Goal: Find specific page/section: Find specific page/section

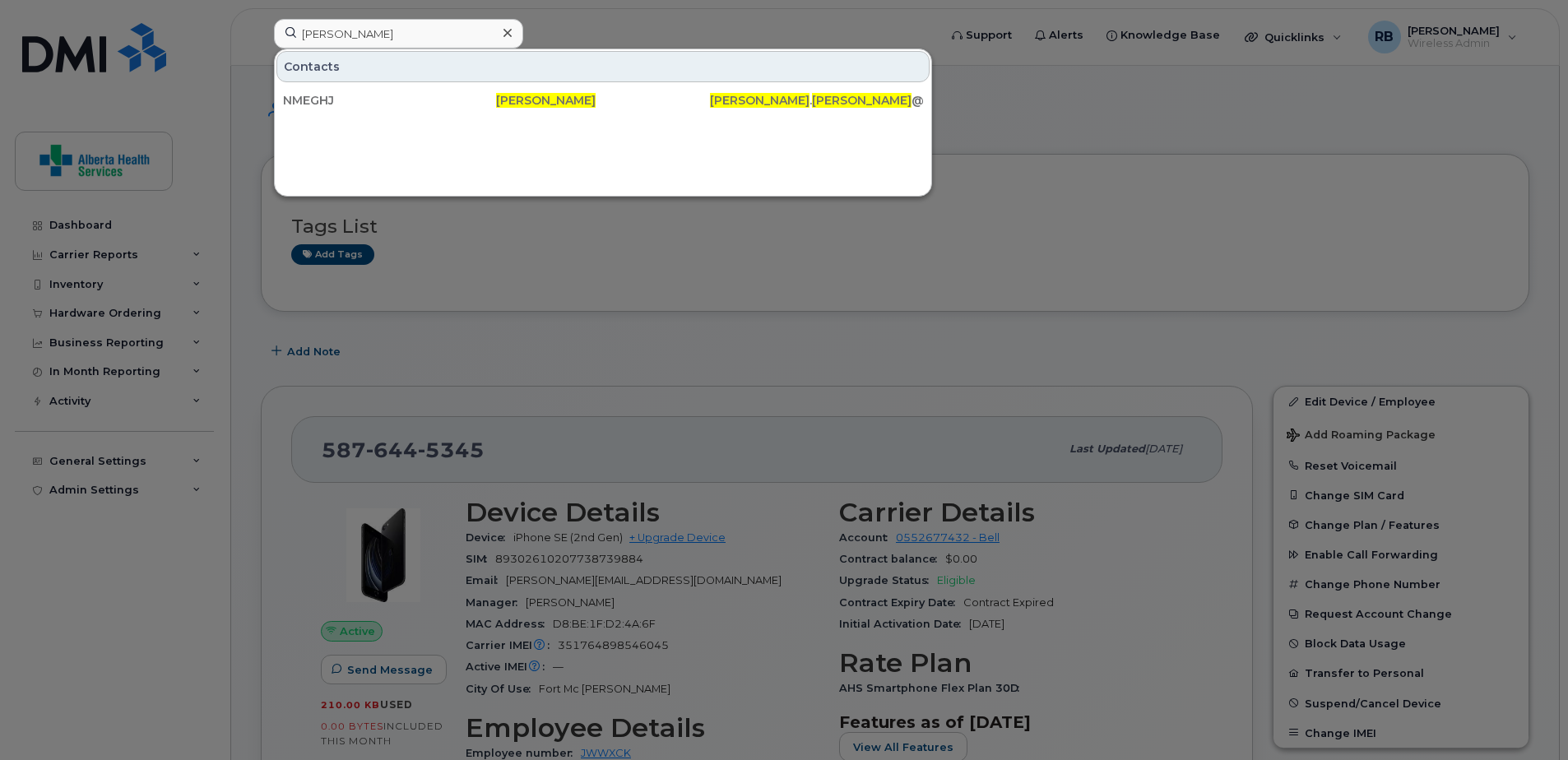
scroll to position [1633, 0]
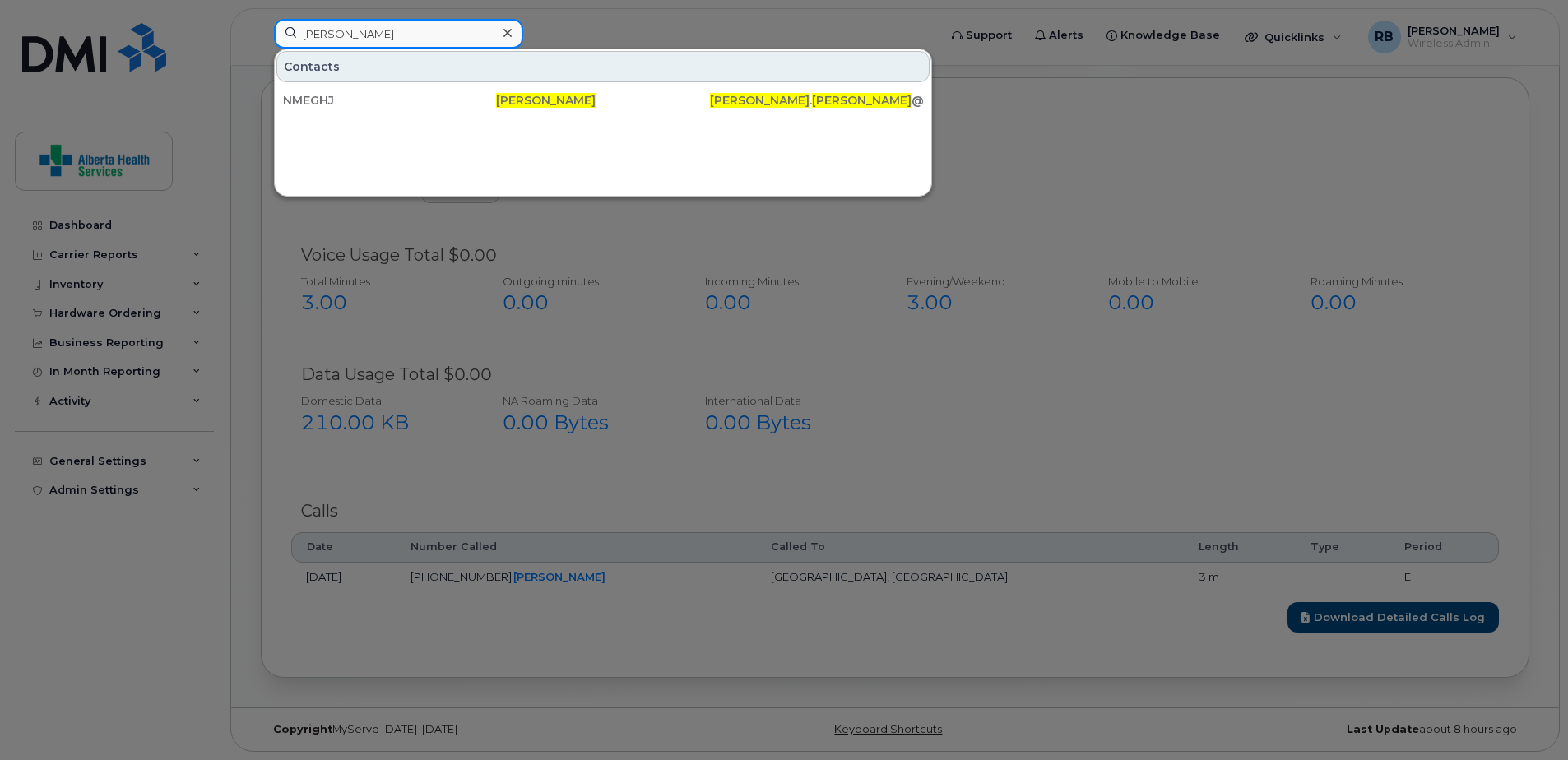
drag, startPoint x: 377, startPoint y: 29, endPoint x: 160, endPoint y: 16, distance: 217.4
click at [261, 19] on div "Shane Darby Contacts NMEGHJ Shane Darby Shane . Darby @emergencyhealthservices.…" at bounding box center [600, 37] width 679 height 37
paste input "403-358-6456"
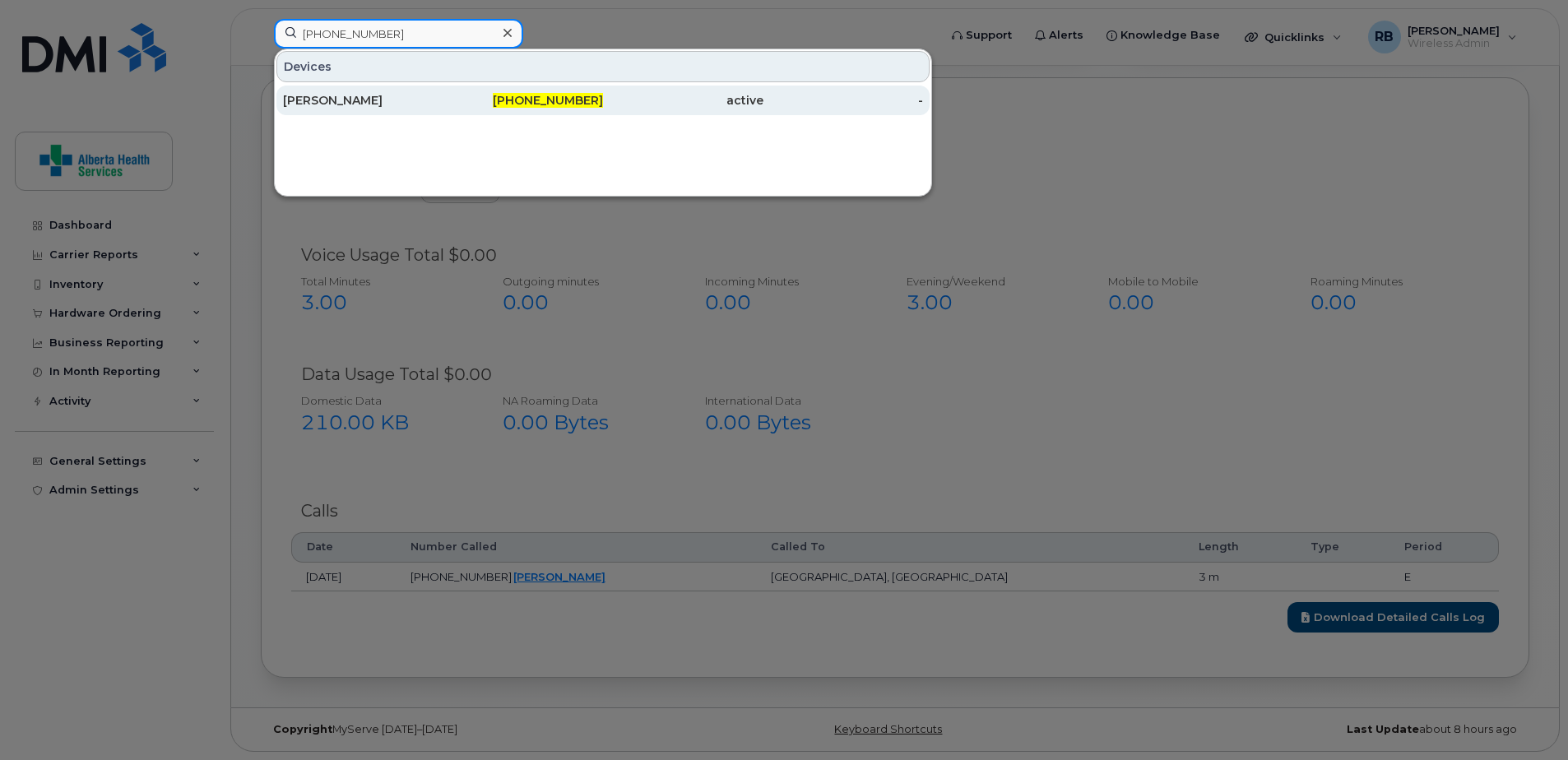
type input "403-358-6456"
click at [452, 98] on div "403-358-6456" at bounding box center [523, 101] width 160 height 16
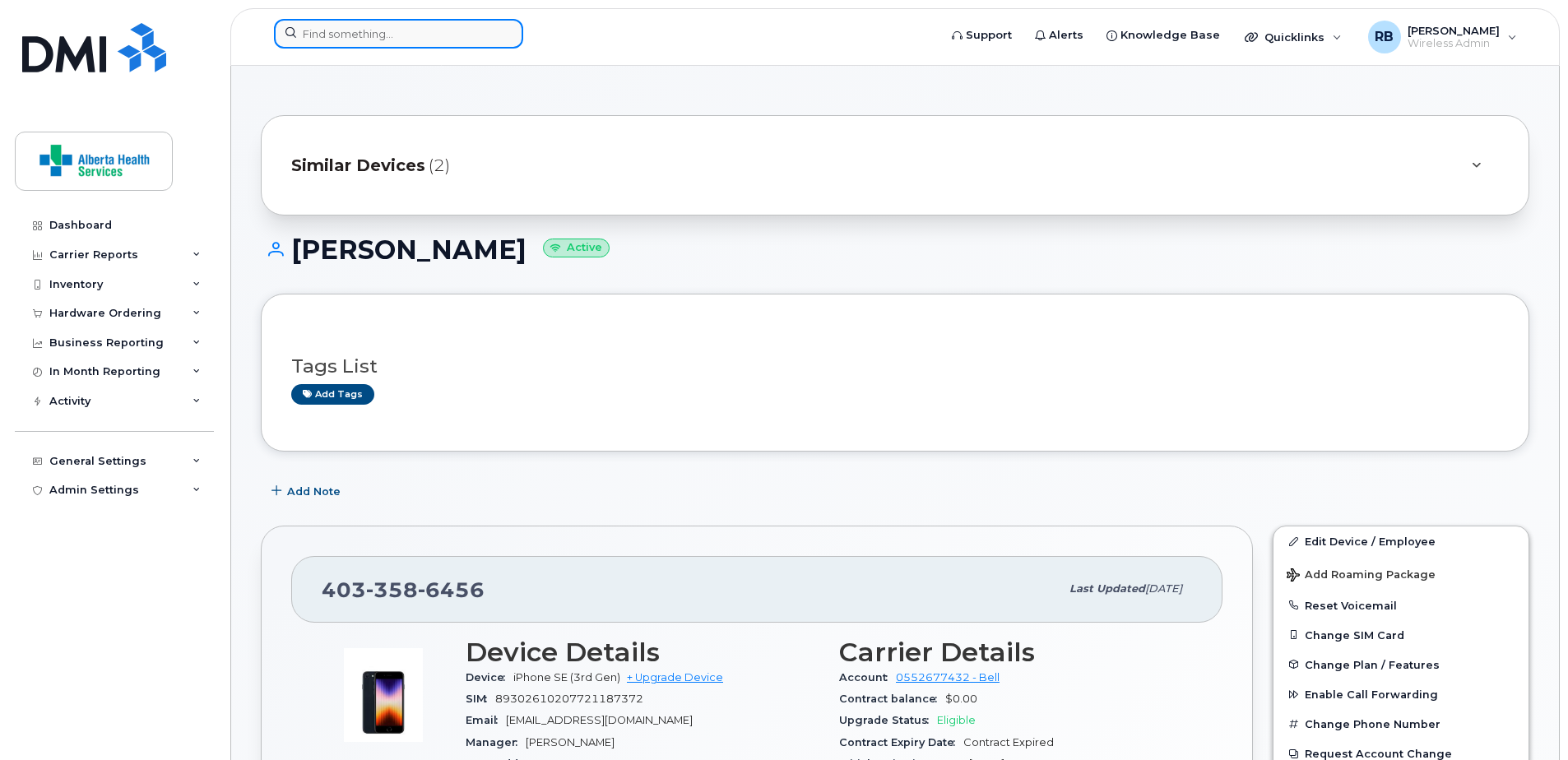
click at [398, 37] on input at bounding box center [399, 34] width 250 height 29
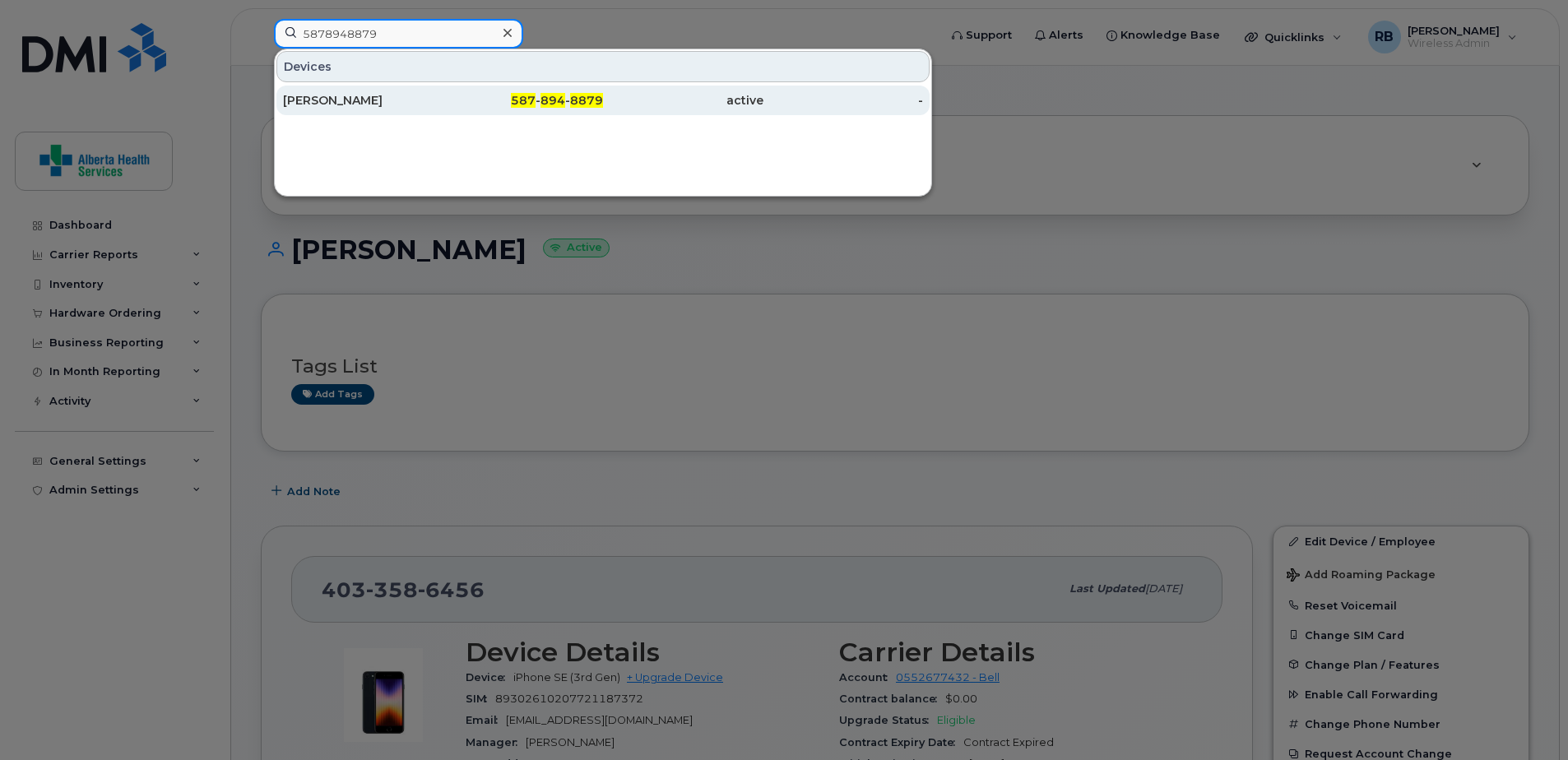
type input "5878948879"
click at [546, 98] on span "894" at bounding box center [552, 101] width 25 height 15
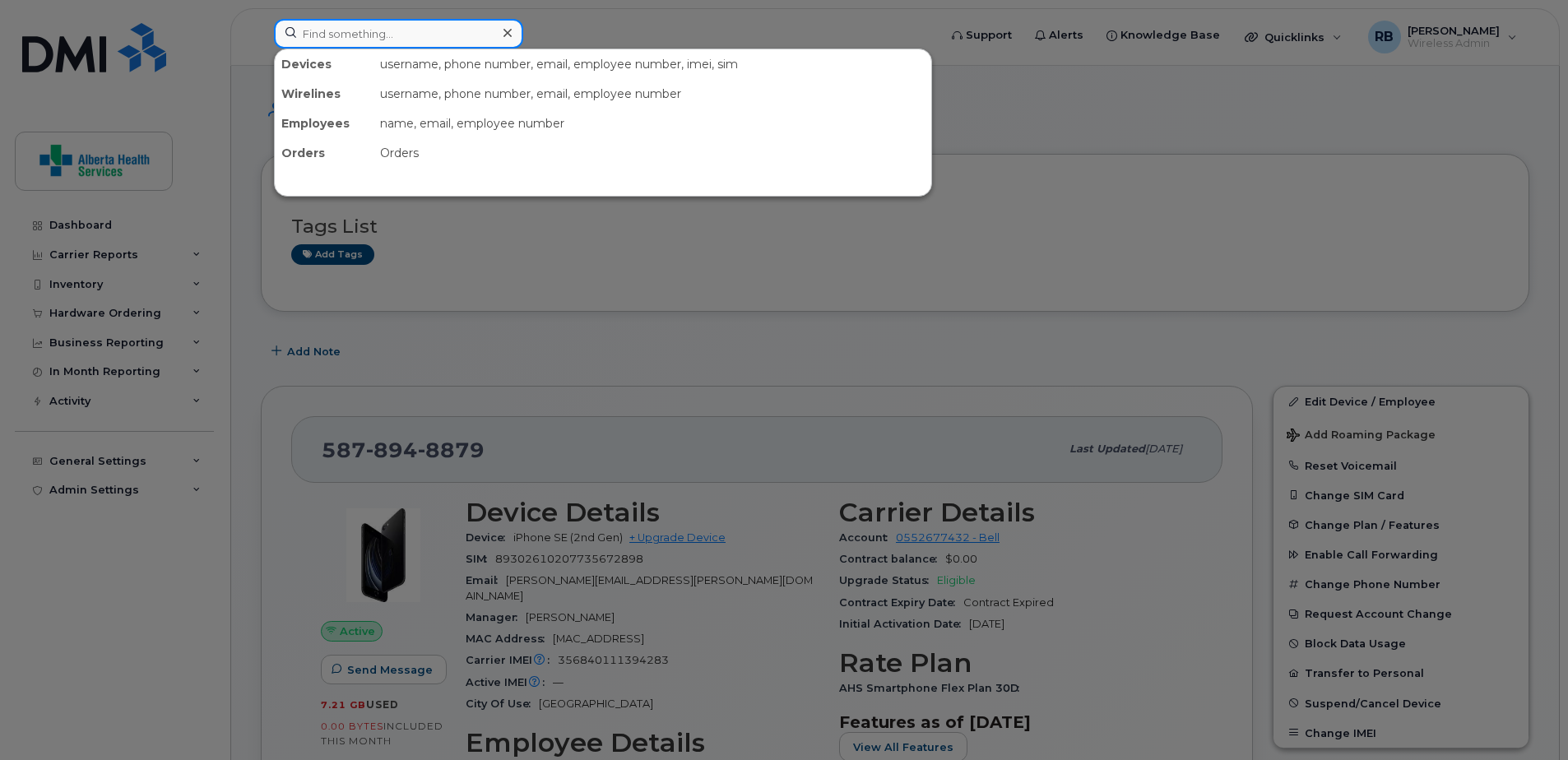
click at [357, 31] on input at bounding box center [399, 34] width 250 height 29
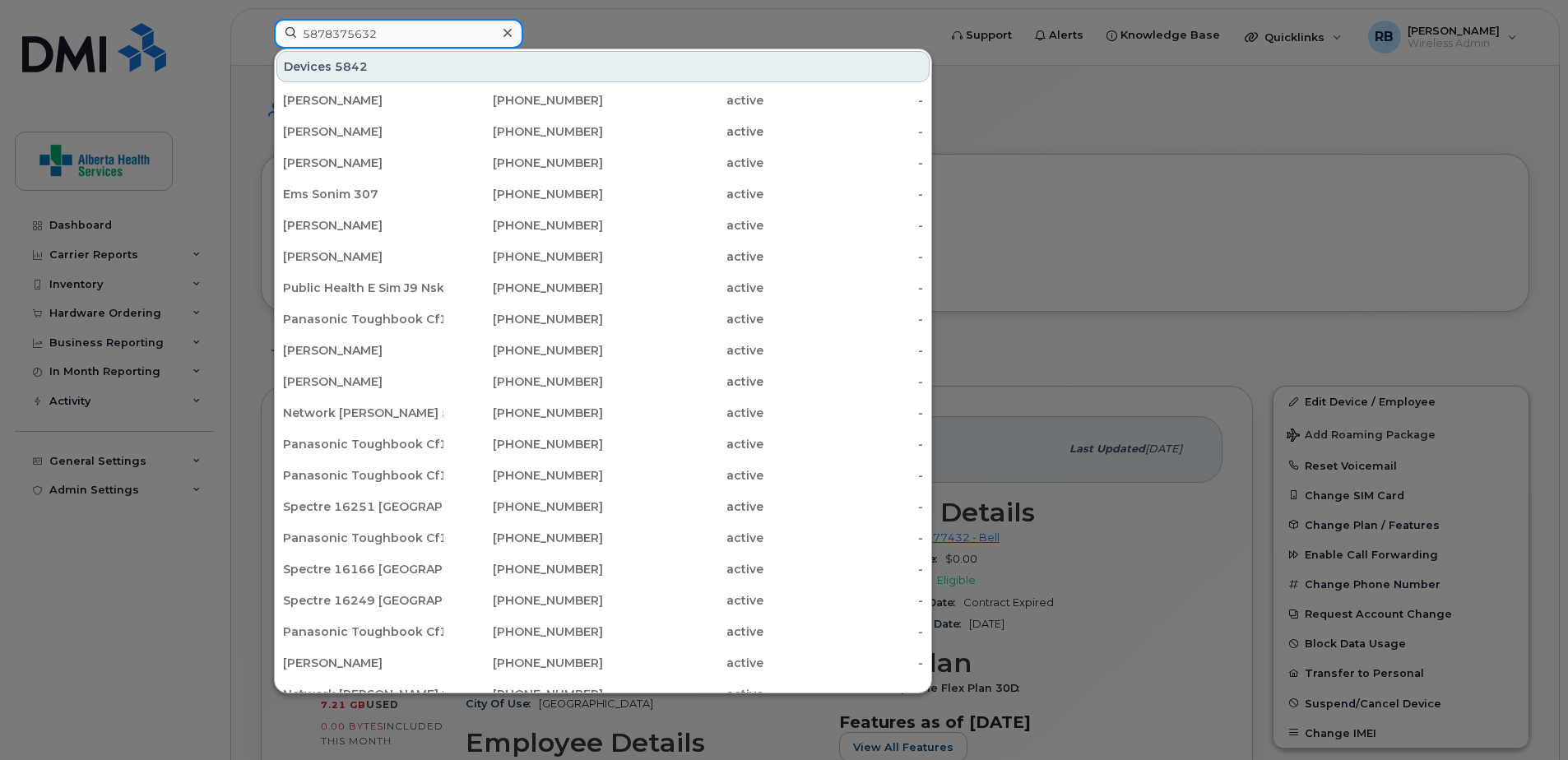
type input "5878375632"
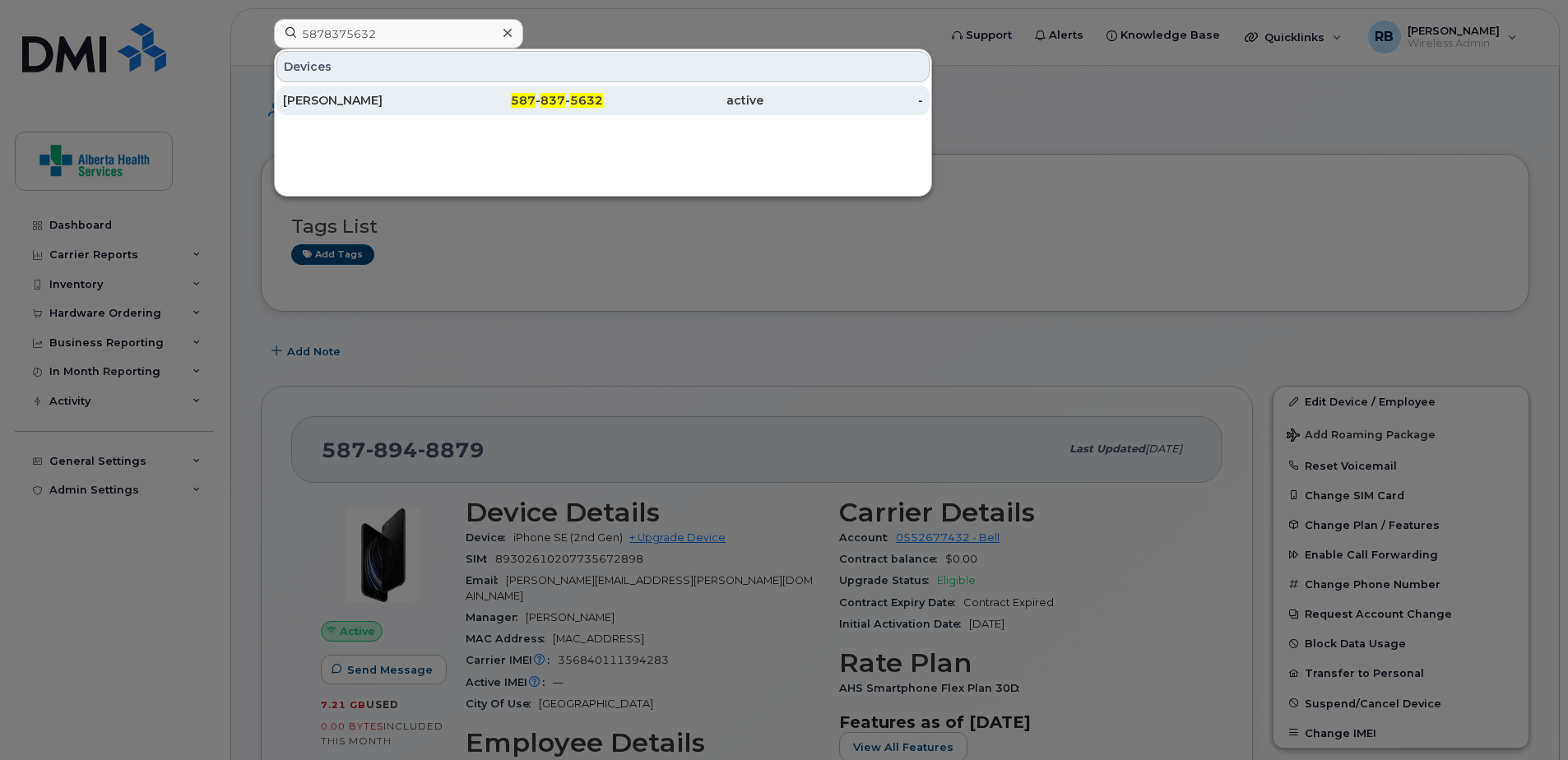
click at [517, 102] on span "587" at bounding box center [523, 101] width 25 height 15
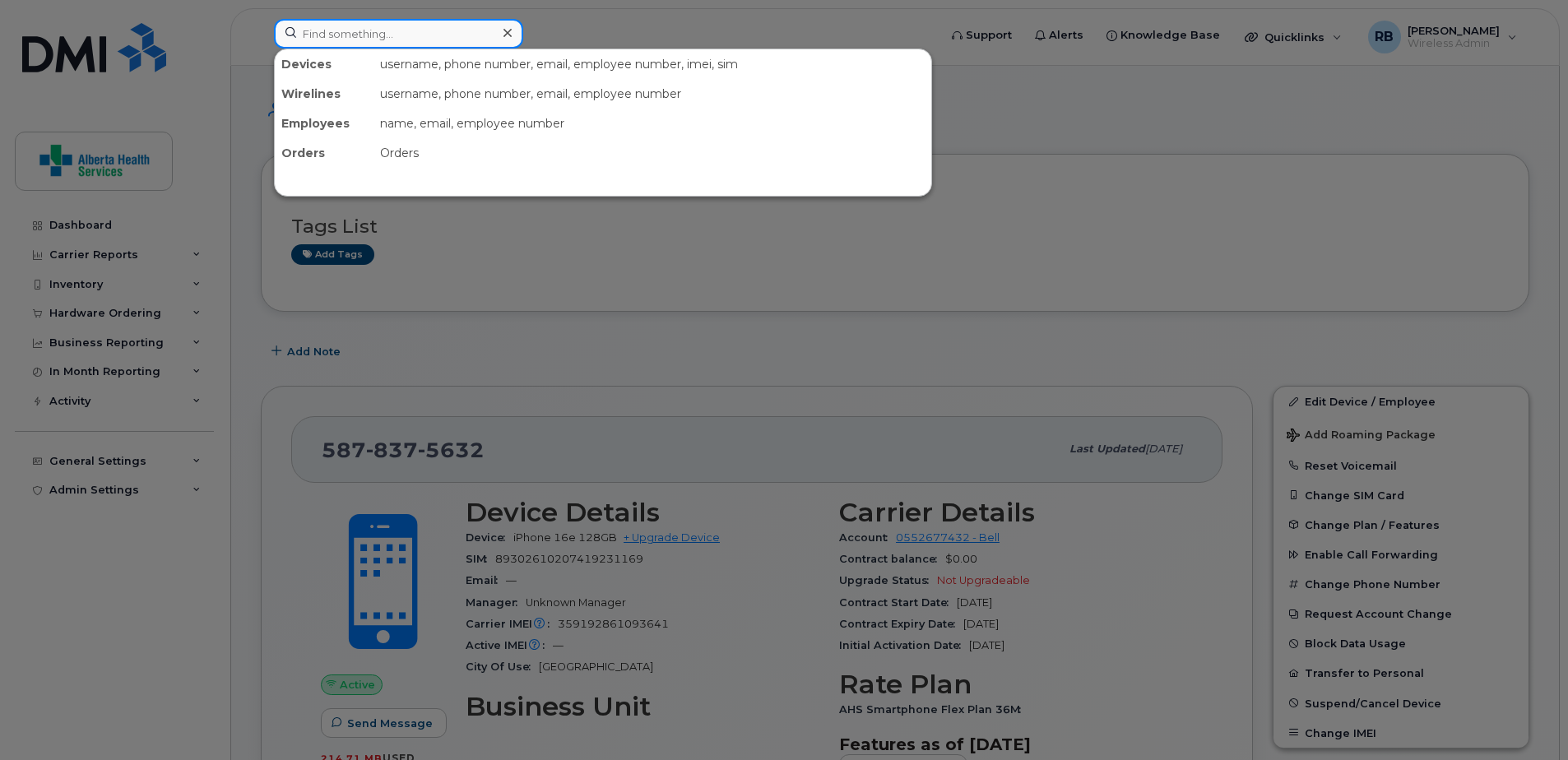
click at [389, 41] on input at bounding box center [399, 34] width 250 height 29
paste input "7809137301"
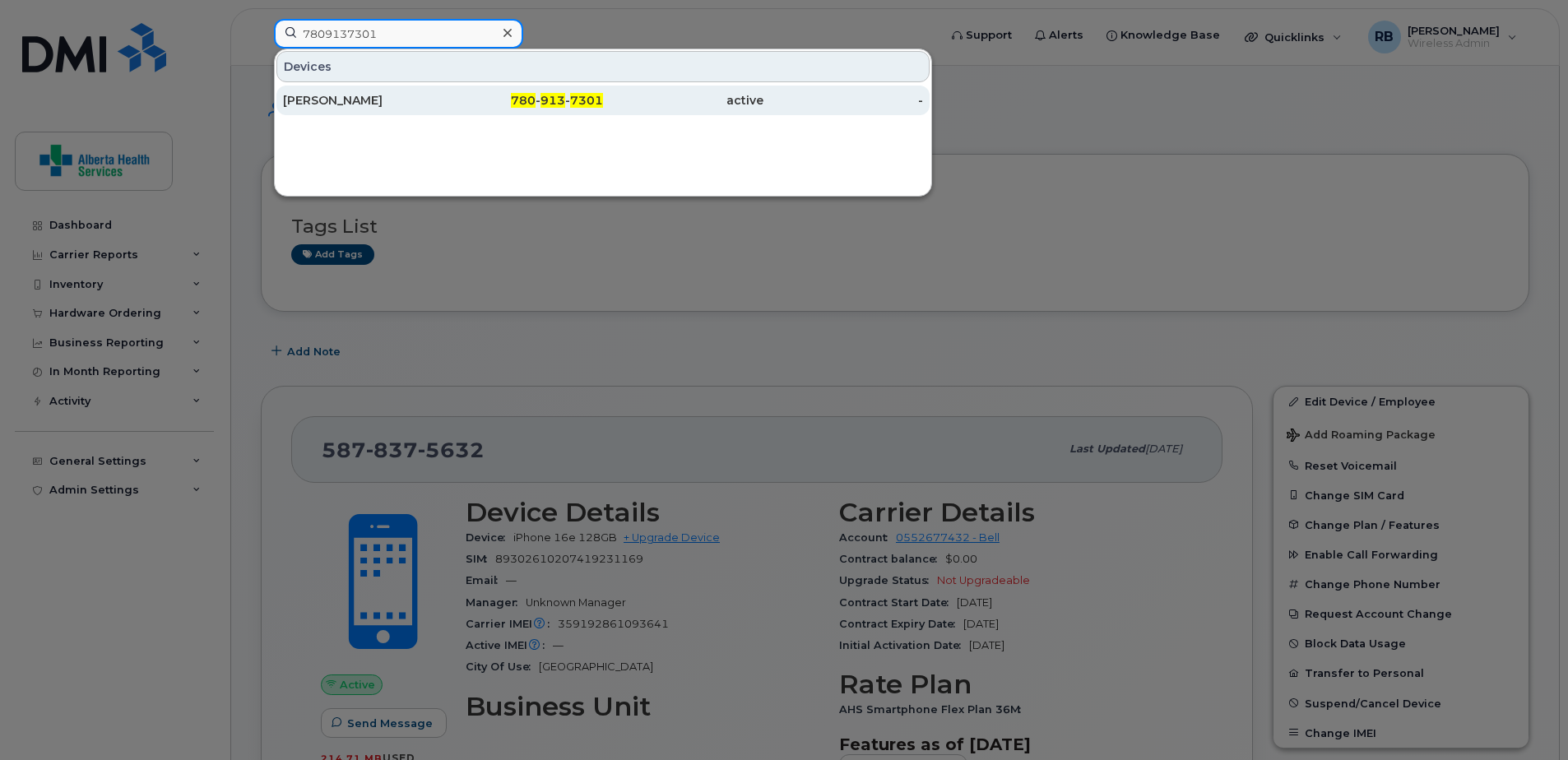
type input "7809137301"
click at [455, 108] on div "780 - 913 - 7301" at bounding box center [523, 101] width 160 height 16
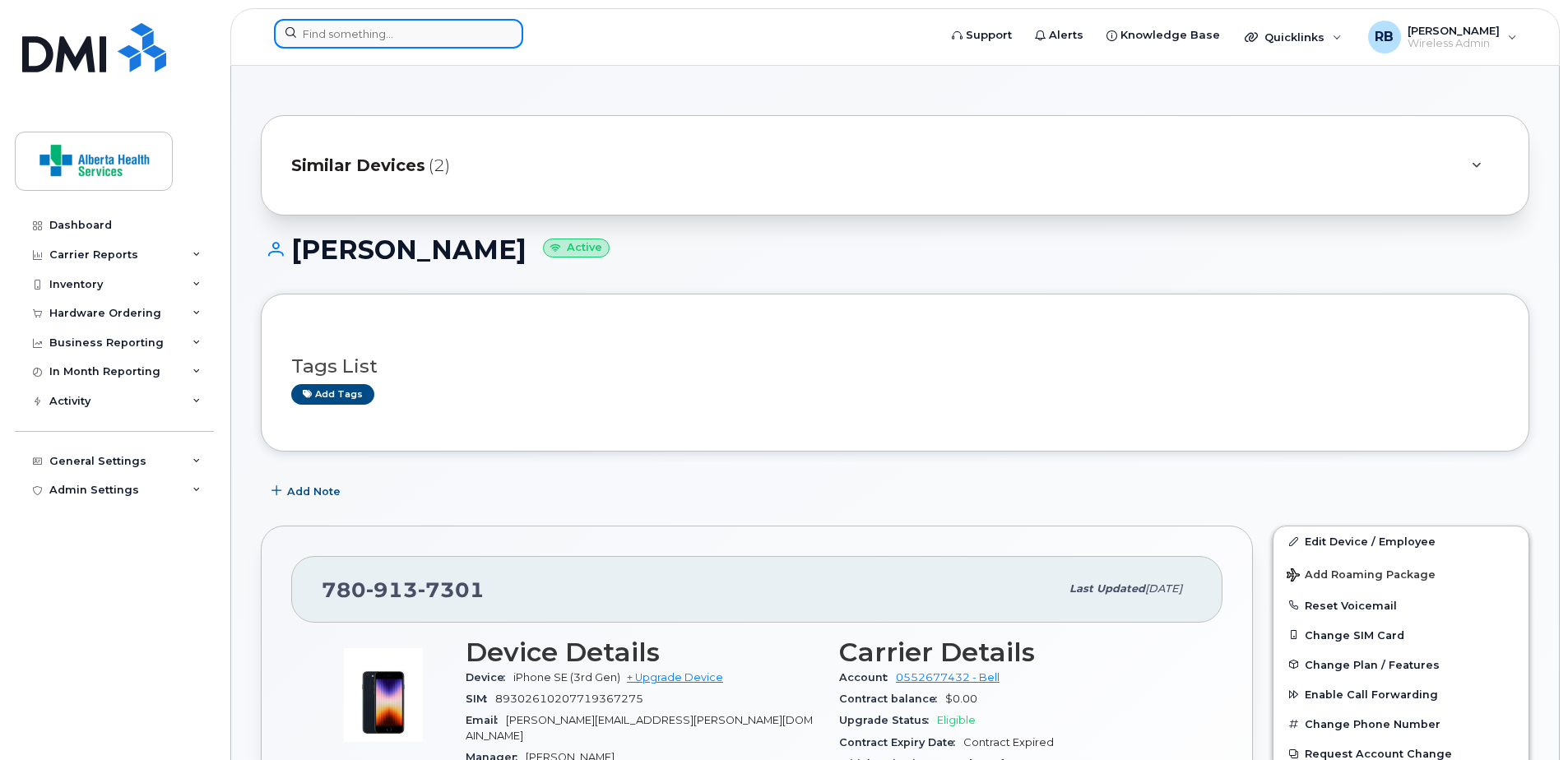
click at [361, 34] on input at bounding box center [399, 34] width 250 height 29
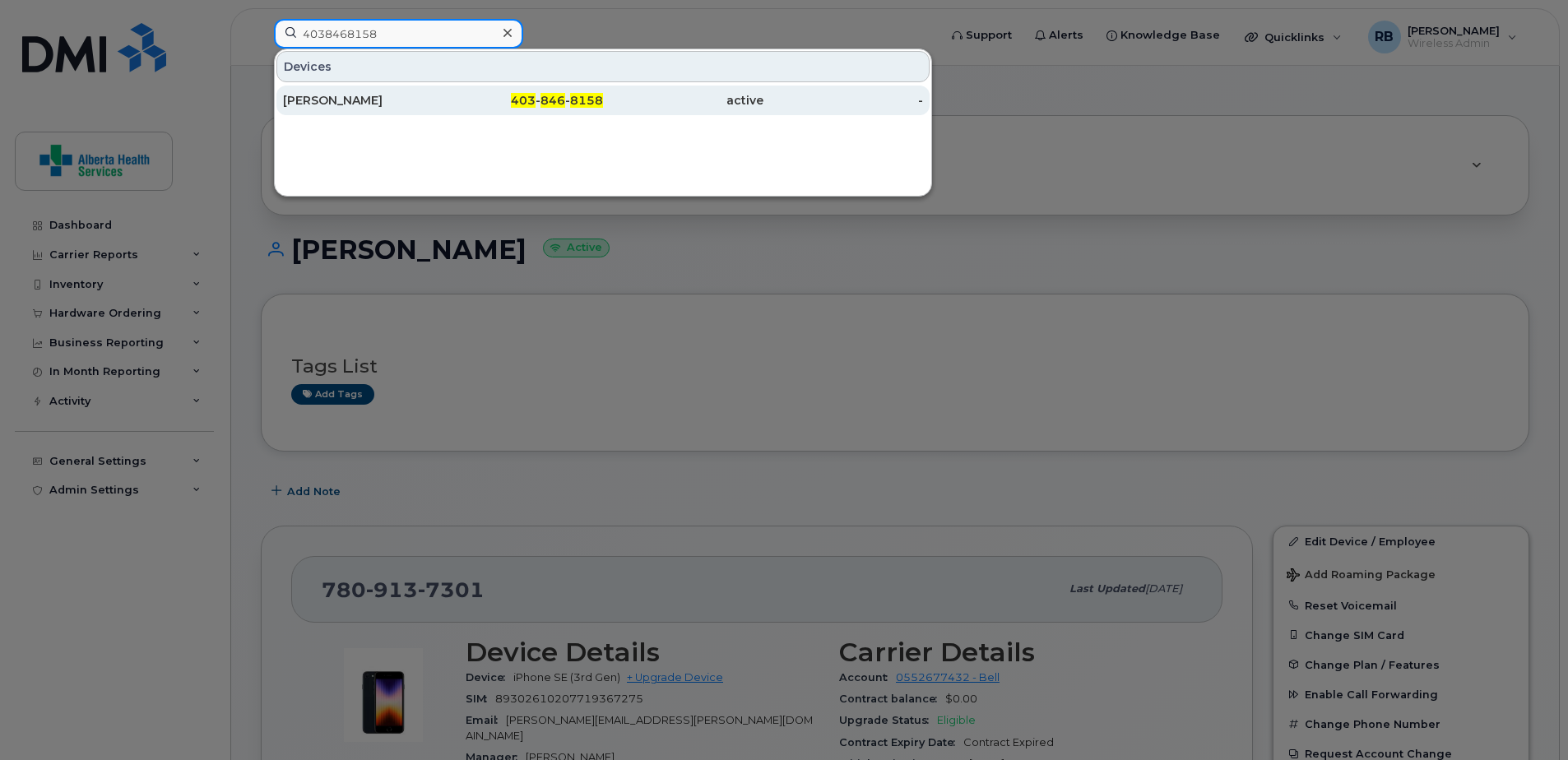
type input "4038468158"
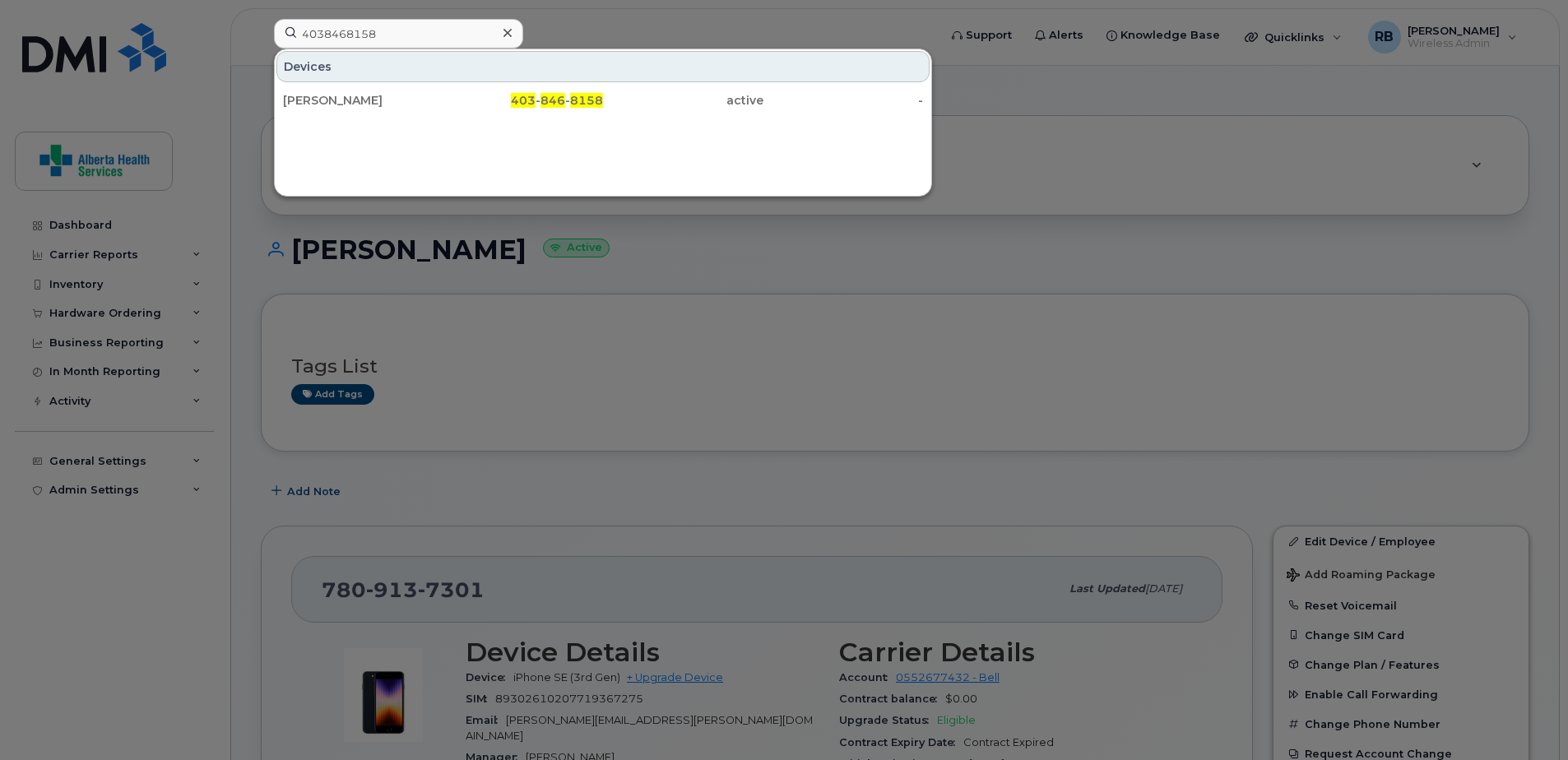
drag, startPoint x: 412, startPoint y: 111, endPoint x: 256, endPoint y: 127, distance: 156.8
click at [412, 110] on div "[PERSON_NAME]" at bounding box center [362, 101] width 160 height 29
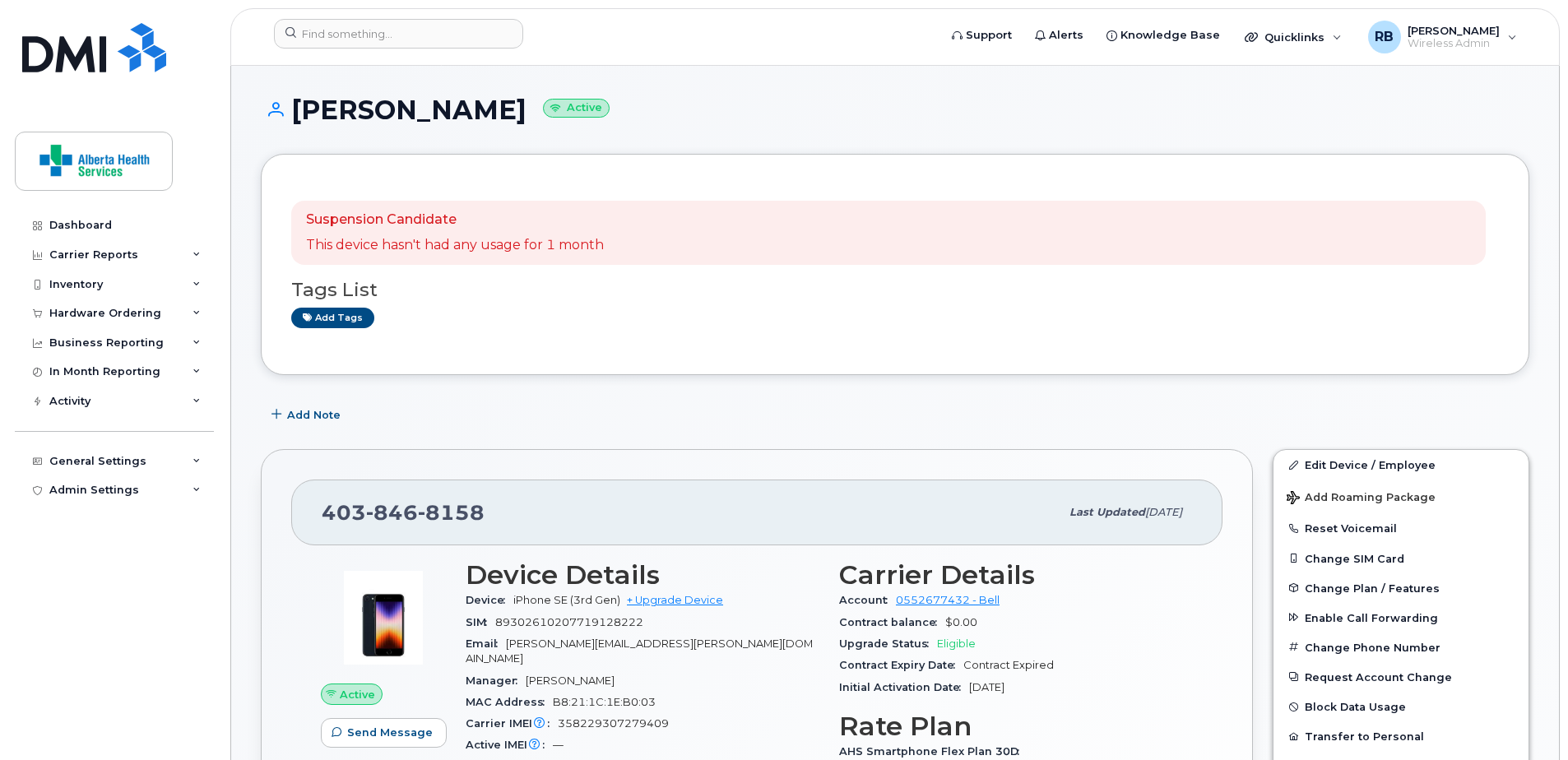
click at [685, 348] on div "Suspension Candidate This device hasn't had any usage for 1 month Tags List Add…" at bounding box center [894, 264] width 1268 height 221
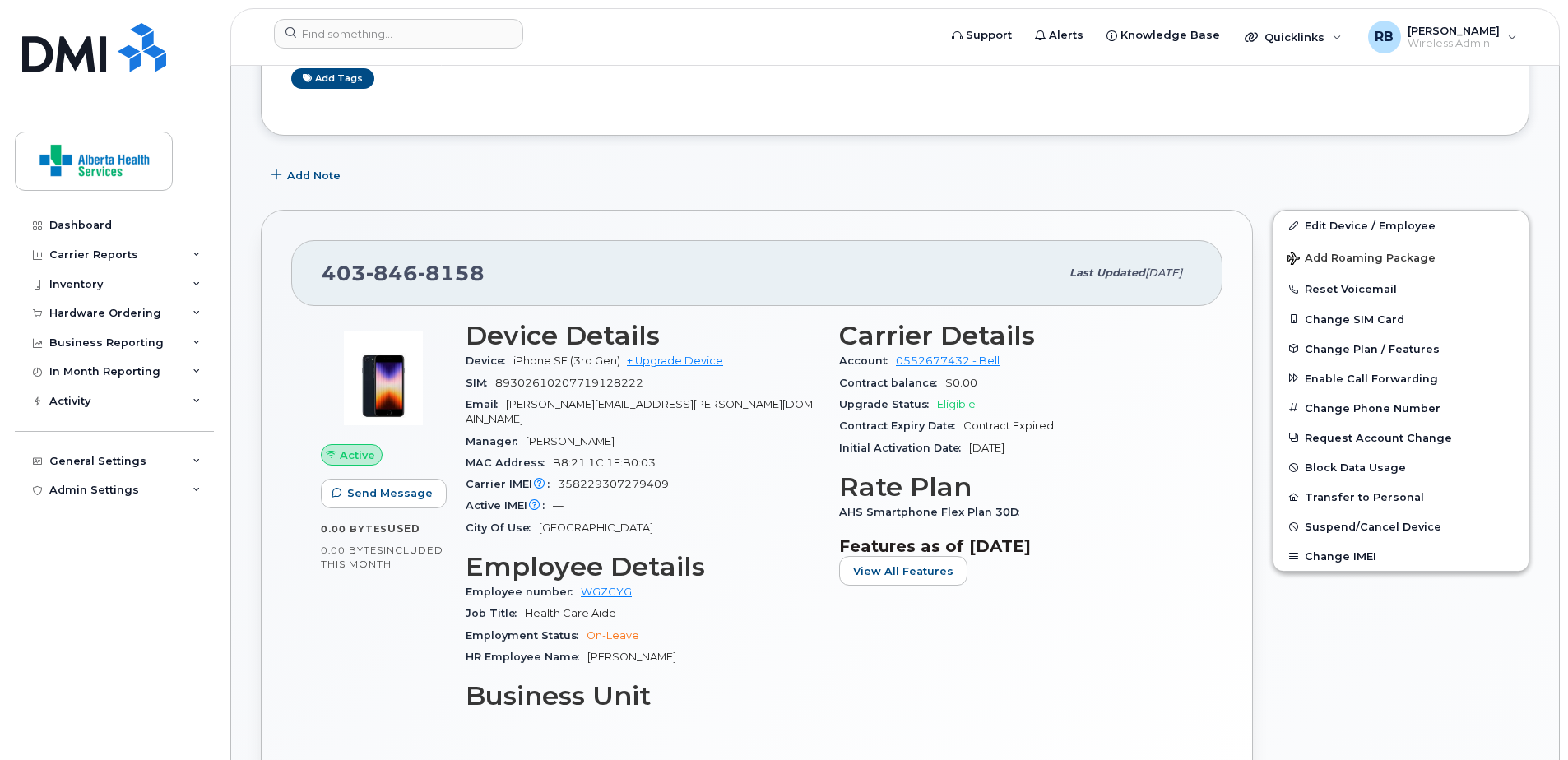
scroll to position [247, 0]
